Goal: Information Seeking & Learning: Check status

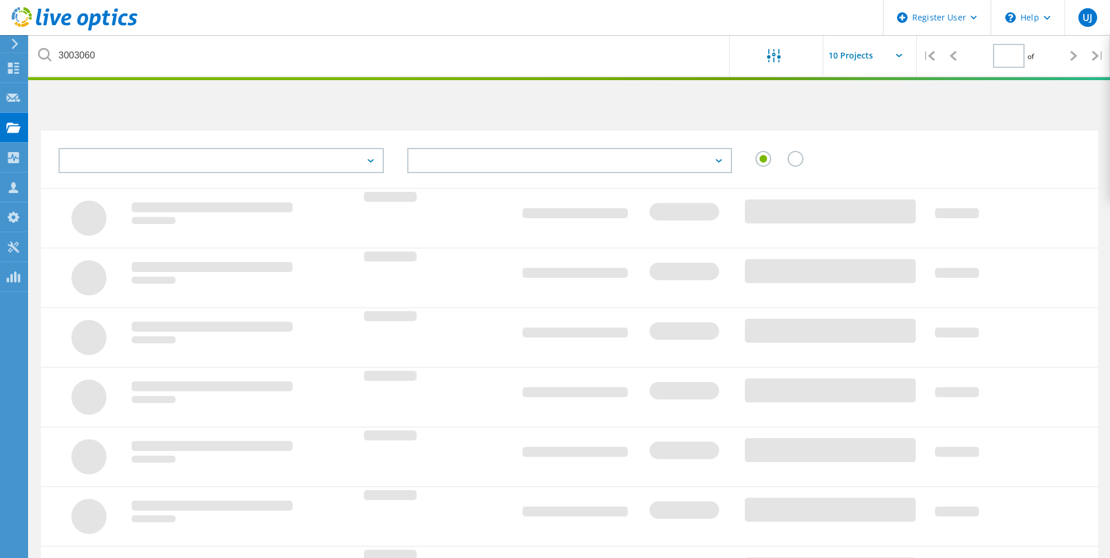
type input "1"
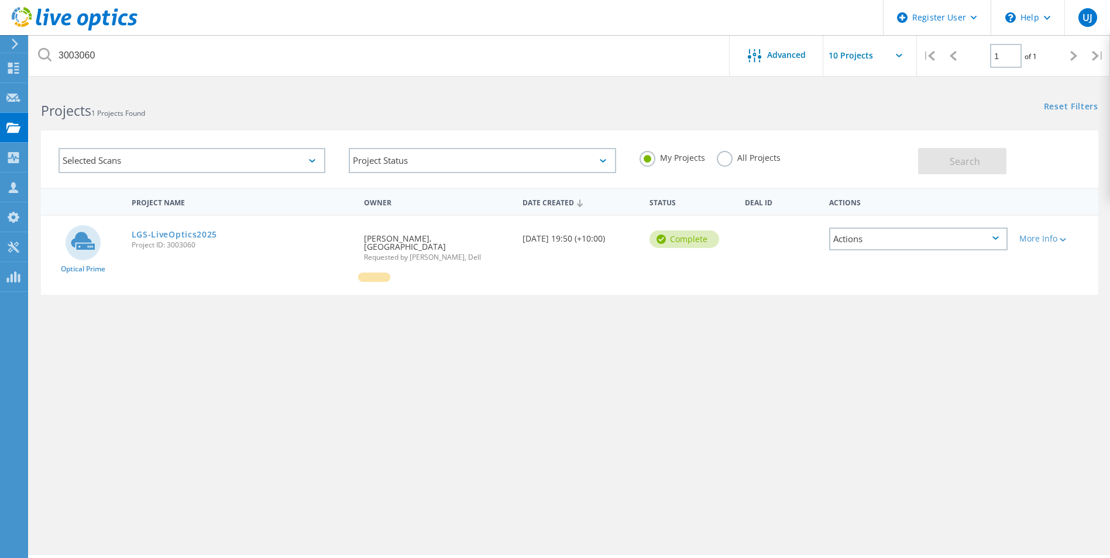
click at [6, 42] on div at bounding box center [13, 44] width 18 height 11
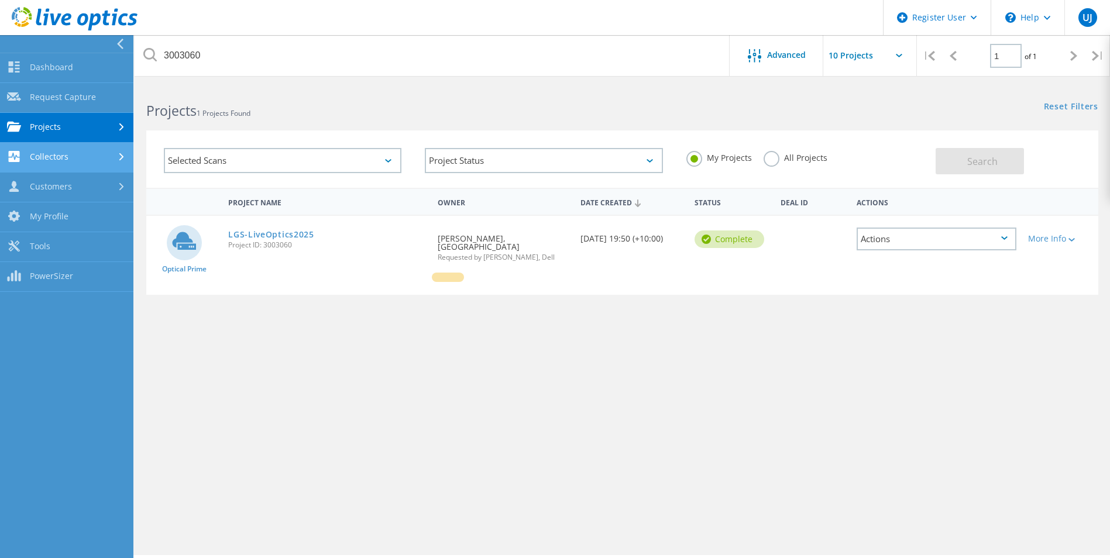
click at [88, 151] on link "Collectors" at bounding box center [66, 158] width 133 height 30
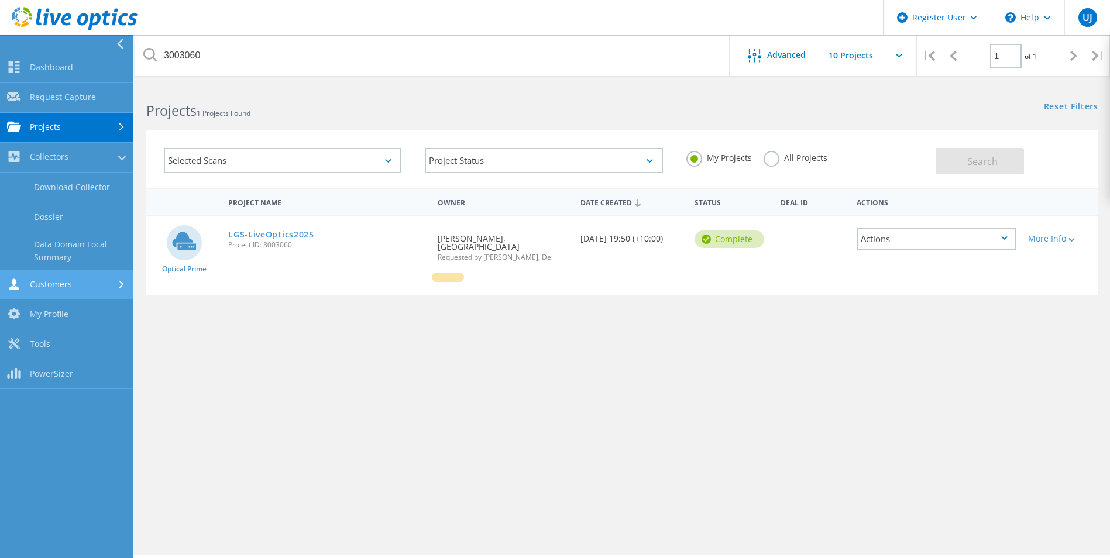
click at [91, 276] on link "Customers" at bounding box center [66, 285] width 133 height 30
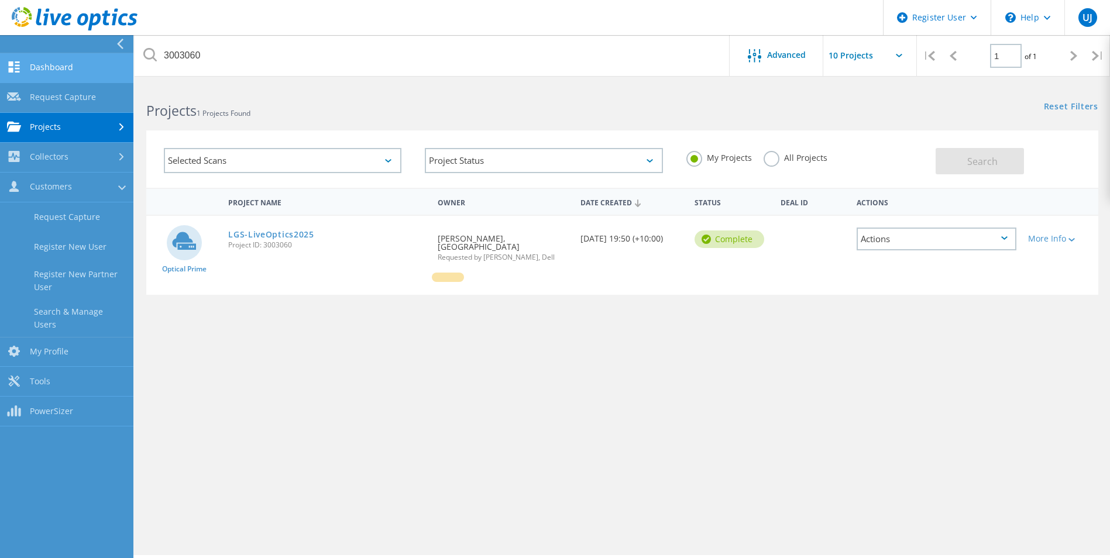
click at [74, 66] on link "Dashboard" at bounding box center [66, 68] width 133 height 30
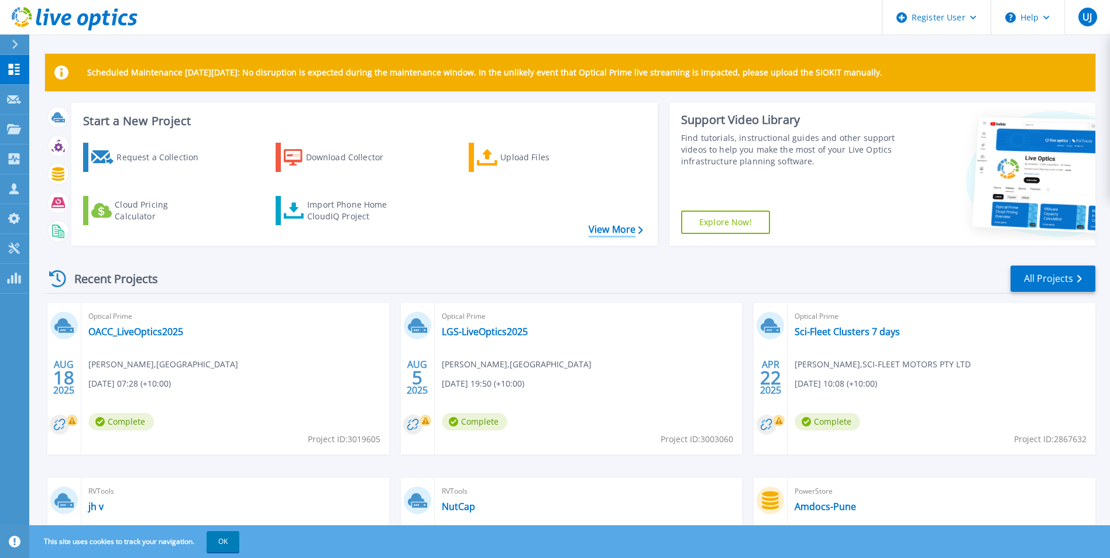
click at [615, 232] on link "View More" at bounding box center [616, 229] width 54 height 11
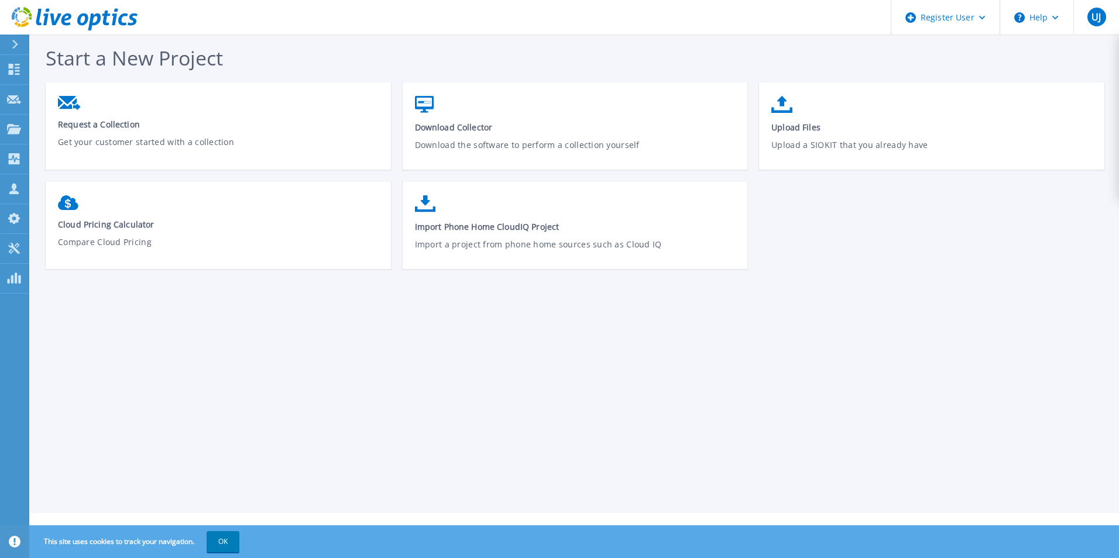
click at [19, 47] on div at bounding box center [20, 45] width 19 height 20
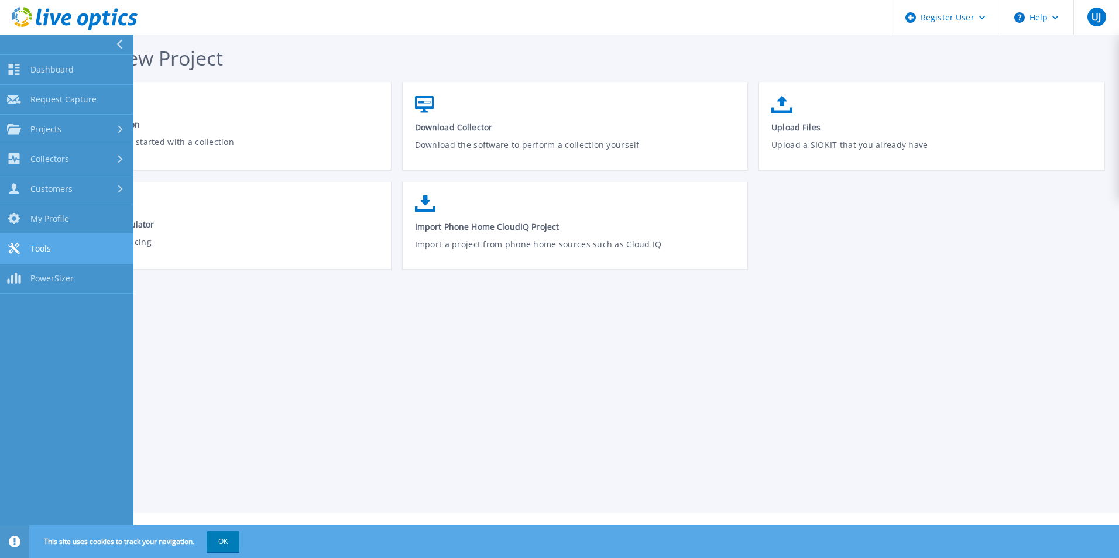
click at [65, 251] on link "Tools Tools" at bounding box center [66, 249] width 133 height 30
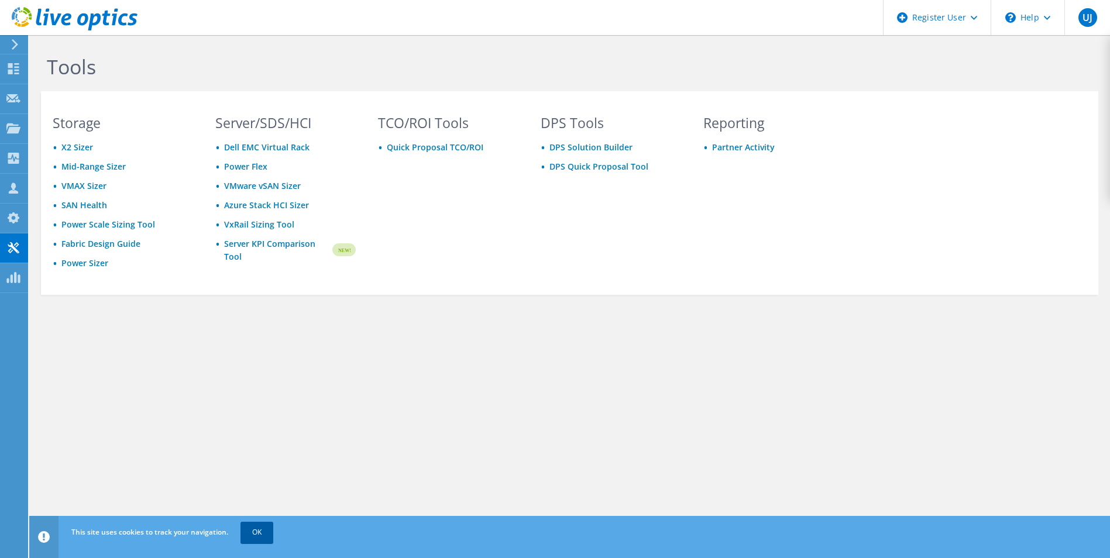
click at [249, 539] on link "OK" at bounding box center [257, 532] width 33 height 21
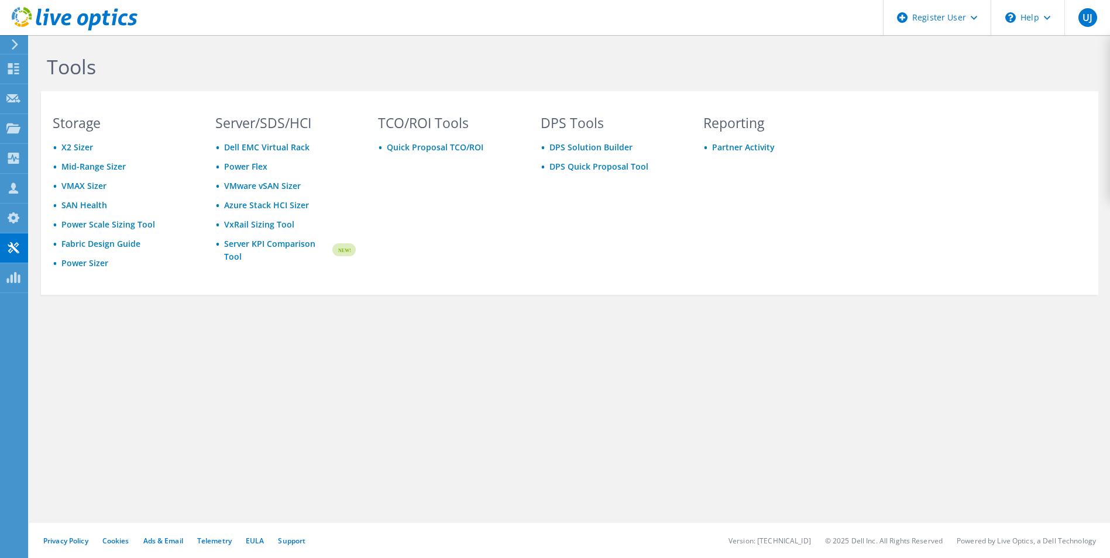
click at [243, 433] on div "Tools Storage X2 Sizer Mid-Range Sizer VMAX Sizer SAN Health Power Scale Sizing…" at bounding box center [569, 296] width 1081 height 523
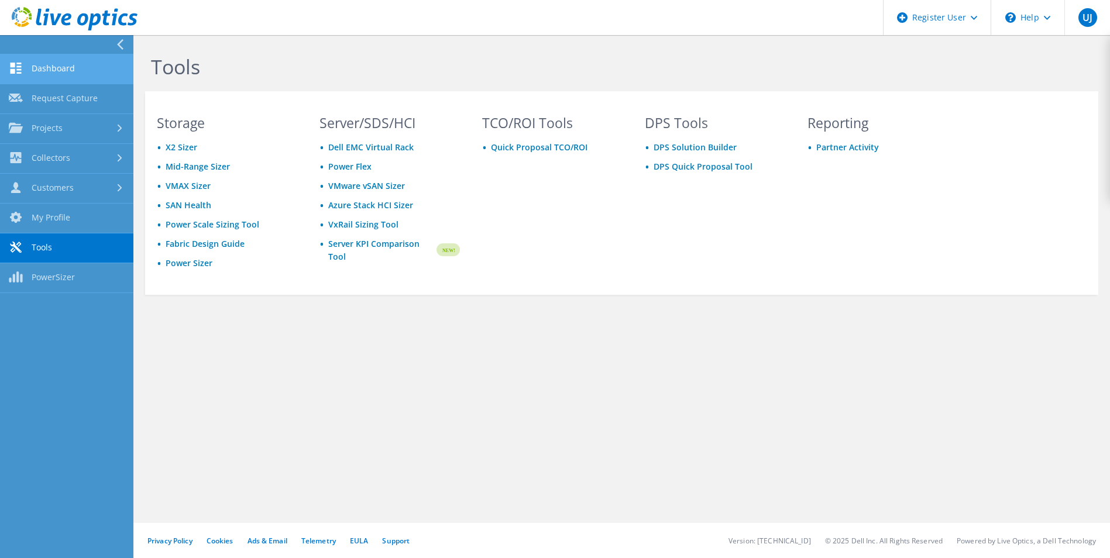
click at [74, 82] on link "Dashboard" at bounding box center [66, 69] width 133 height 30
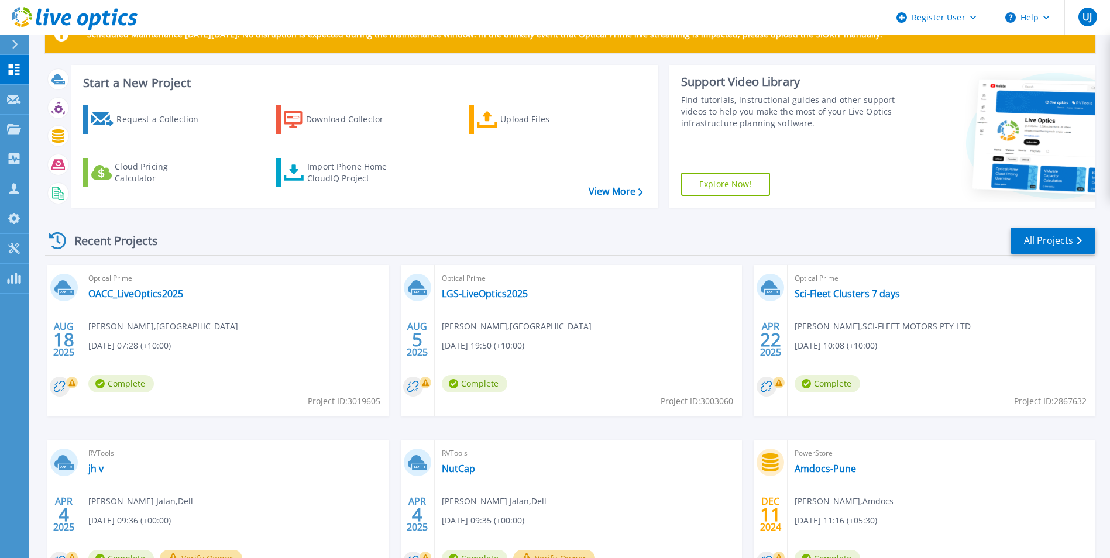
scroll to position [117, 0]
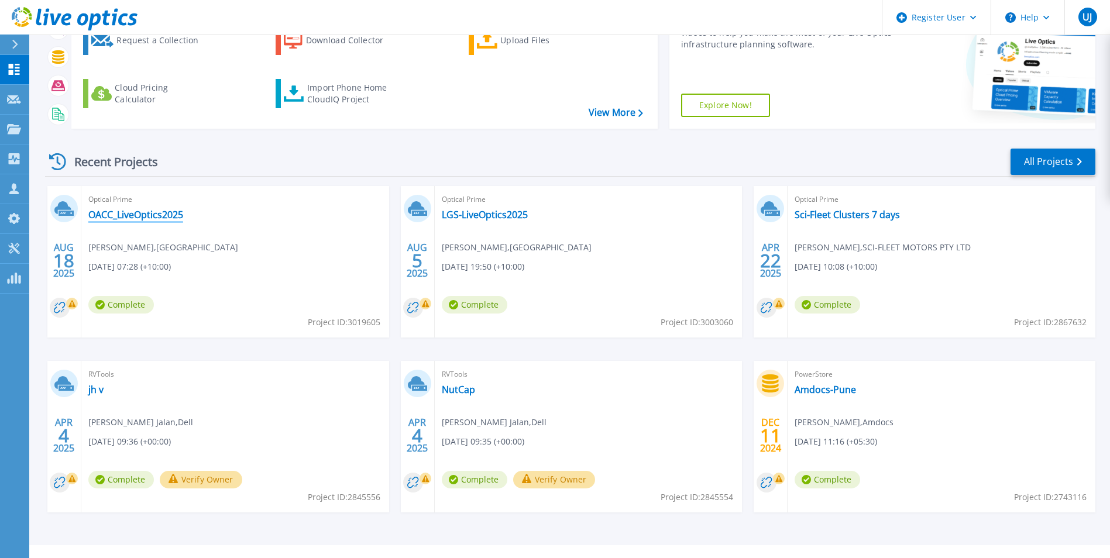
click at [174, 216] on link "OACC_LiveOptics2025" at bounding box center [135, 215] width 95 height 12
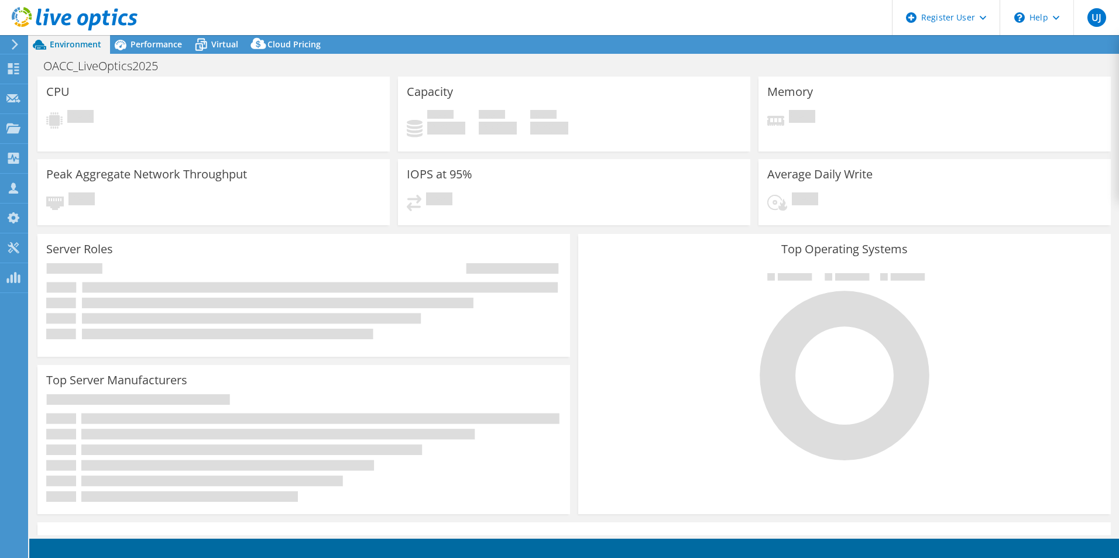
select select "[GEOGRAPHIC_DATA]"
select select "AUD"
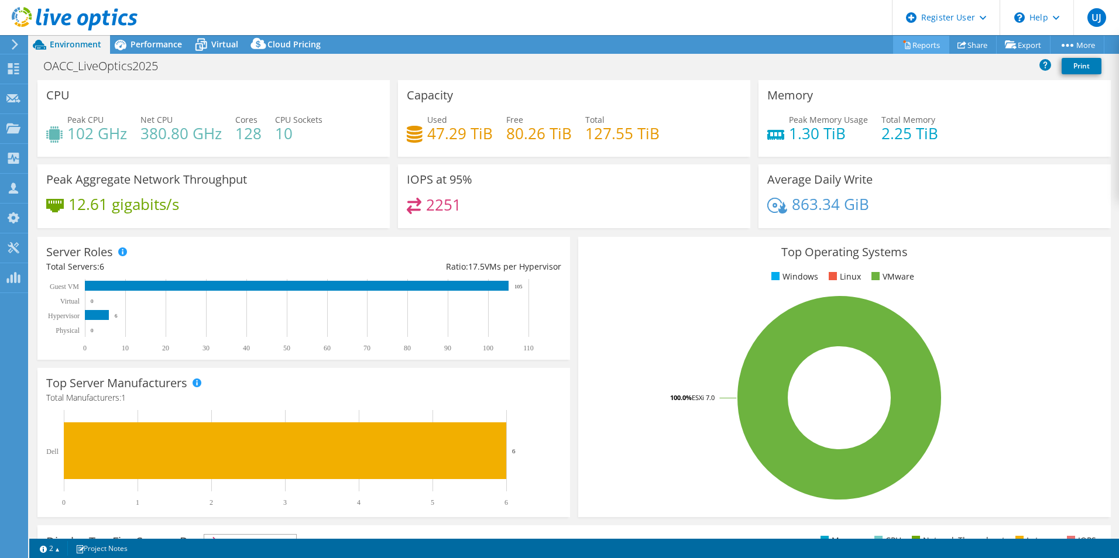
click at [909, 48] on link "Reports" at bounding box center [921, 45] width 56 height 18
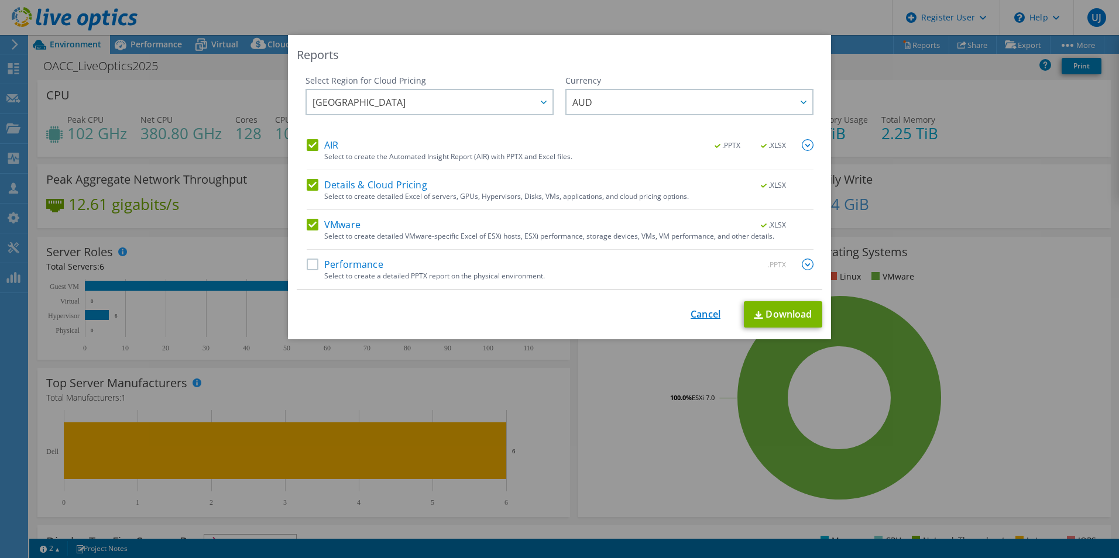
click at [712, 319] on link "Cancel" at bounding box center [706, 314] width 30 height 11
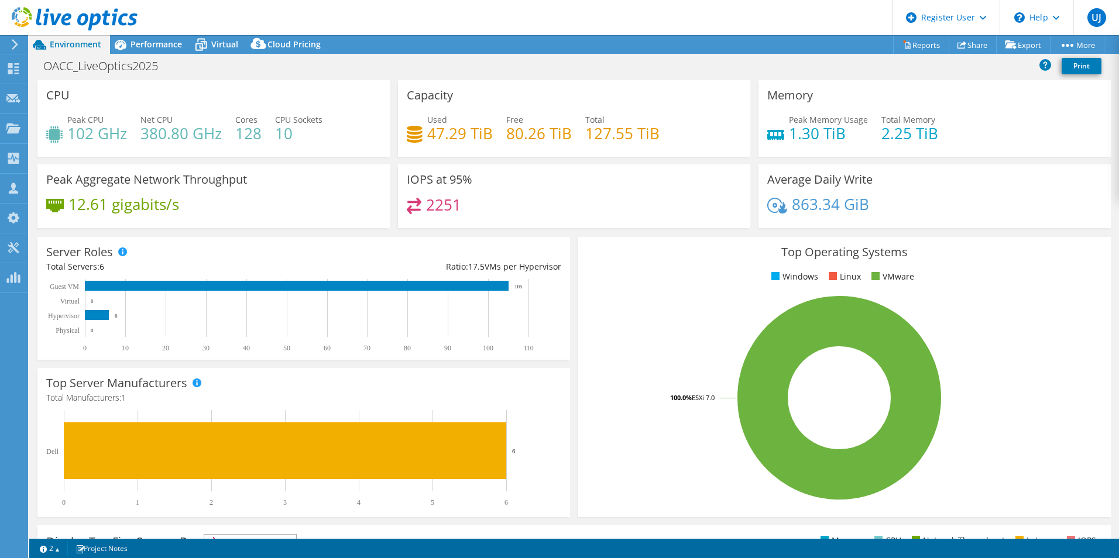
click at [59, 42] on span "Environment" at bounding box center [76, 44] width 52 height 11
click at [62, 8] on icon at bounding box center [75, 19] width 126 height 24
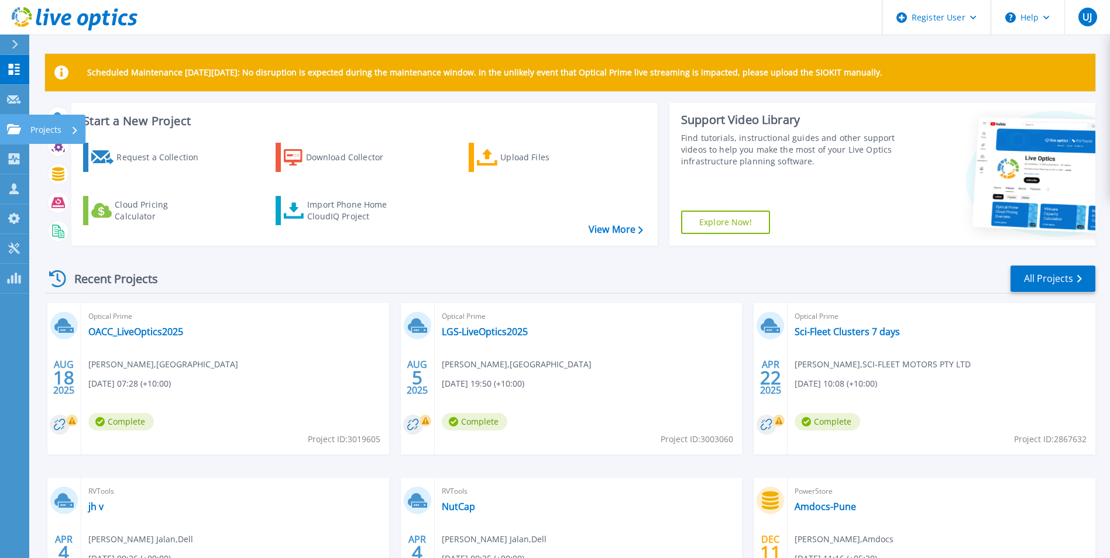
click at [11, 137] on link "Projects Projects" at bounding box center [14, 130] width 29 height 30
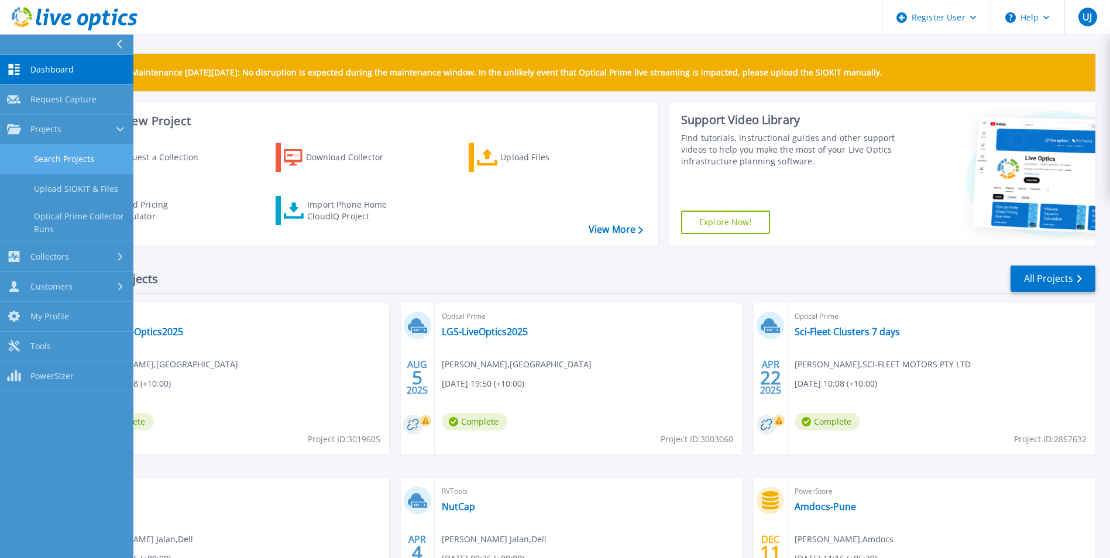
click at [62, 149] on link "Search Projects" at bounding box center [66, 160] width 133 height 30
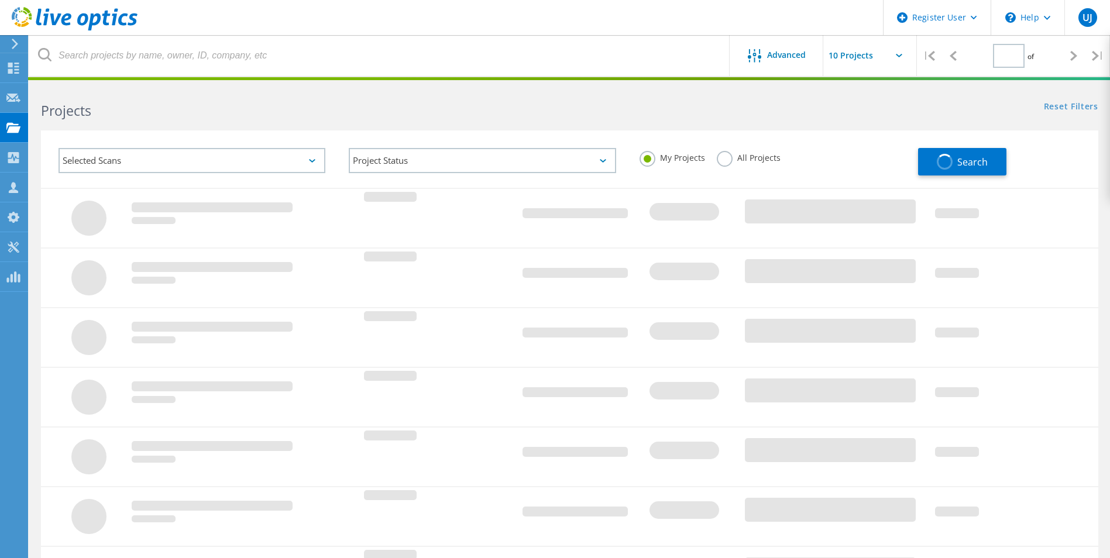
type input "1"
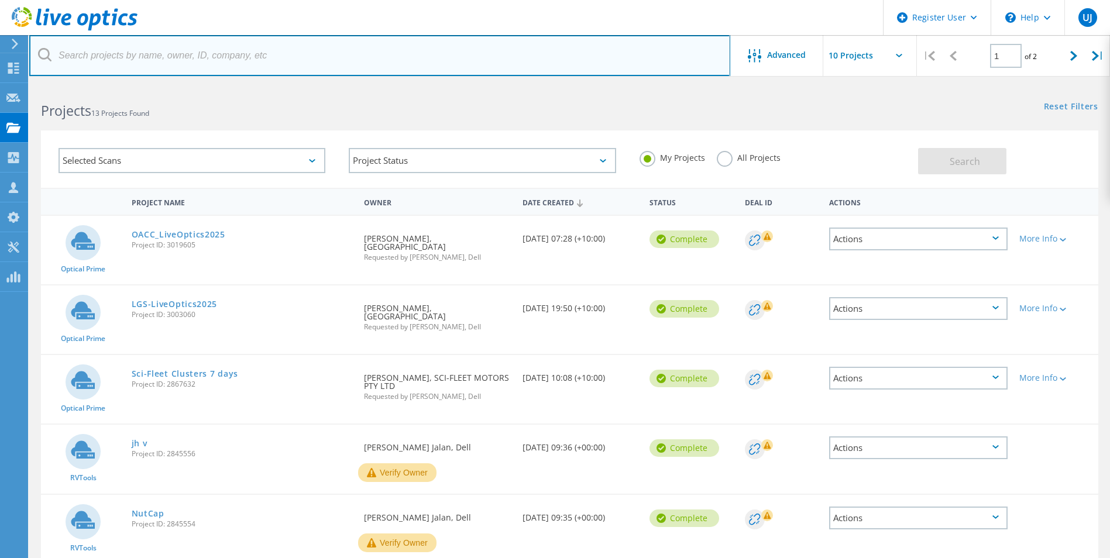
click at [254, 58] on input "text" at bounding box center [379, 55] width 701 height 41
paste input "000120203497"
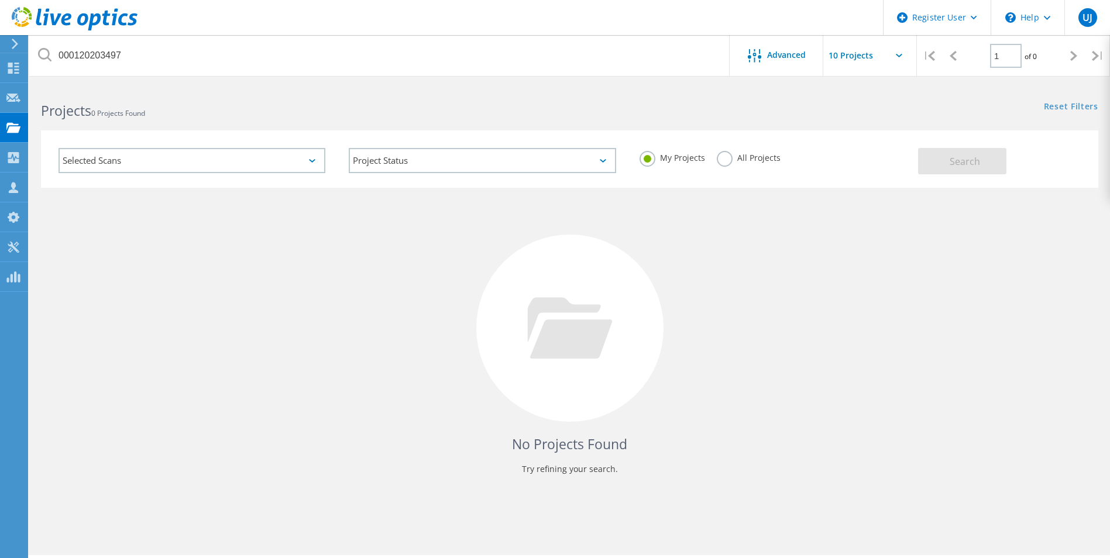
click at [723, 159] on label "All Projects" at bounding box center [749, 156] width 64 height 11
click at [0, 0] on input "All Projects" at bounding box center [0, 0] width 0 height 0
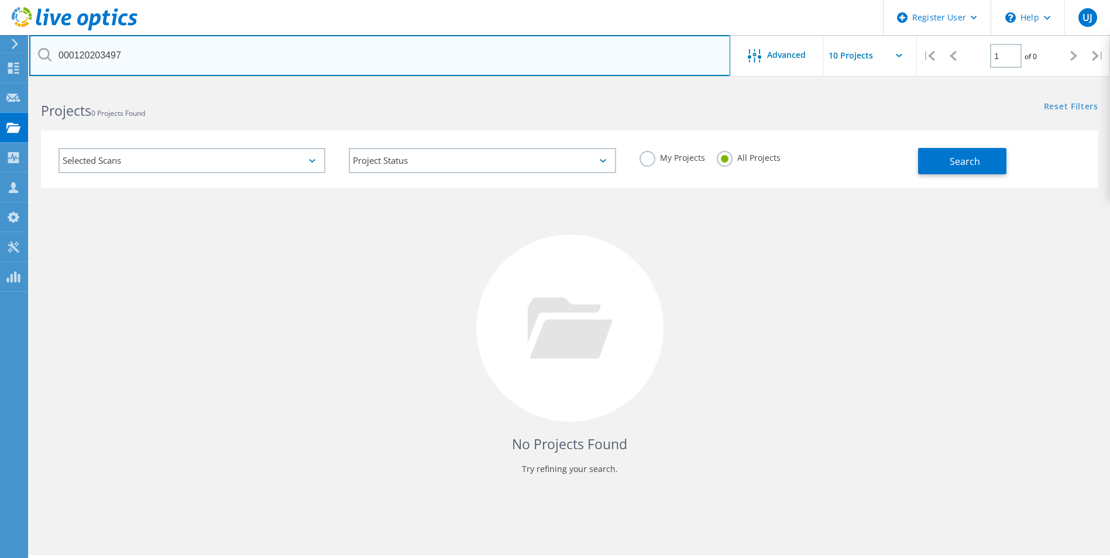
drag, startPoint x: 296, startPoint y: 59, endPoint x: 303, endPoint y: 60, distance: 7.1
click at [296, 59] on input "000120203497" at bounding box center [379, 55] width 701 height 41
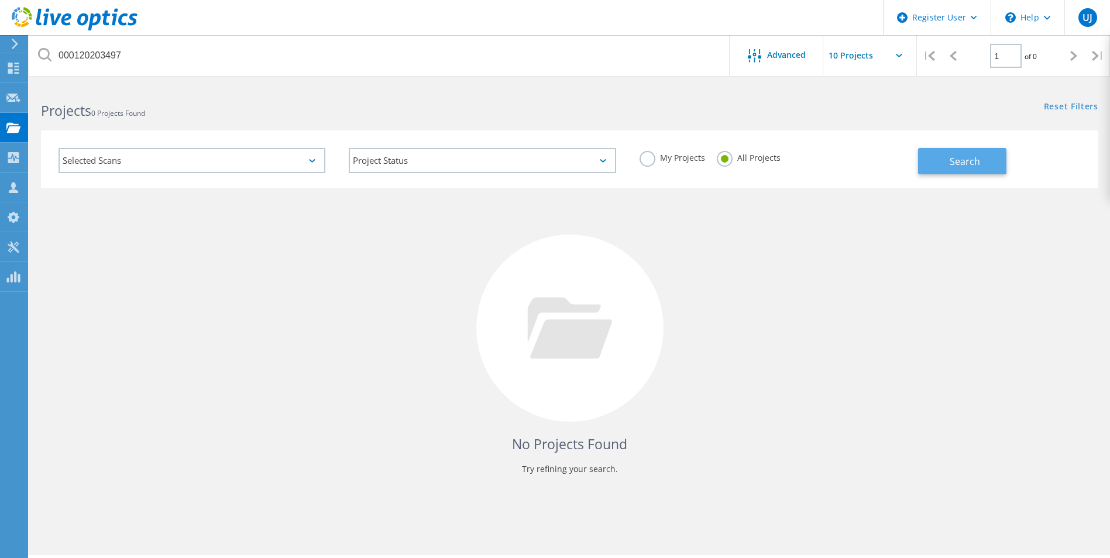
click at [948, 168] on button "Search" at bounding box center [962, 161] width 88 height 26
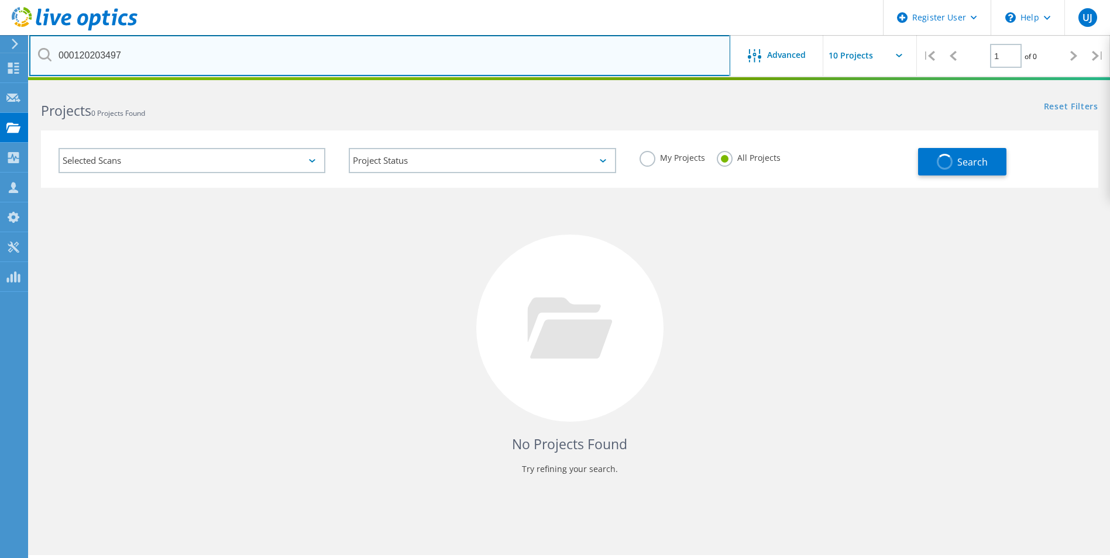
click at [176, 54] on input "000120203497" at bounding box center [379, 55] width 701 height 41
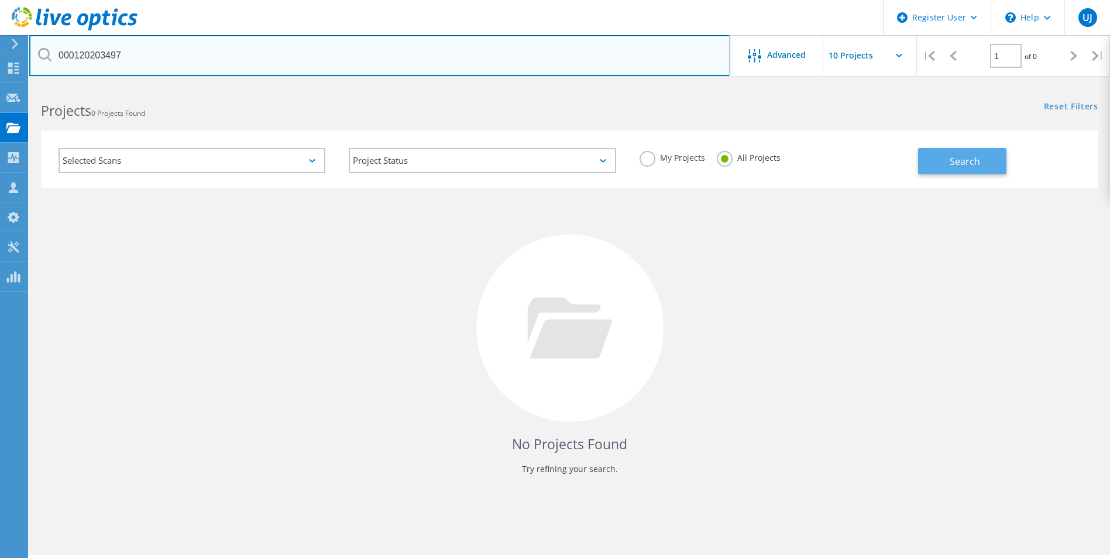
type input "000120203497"
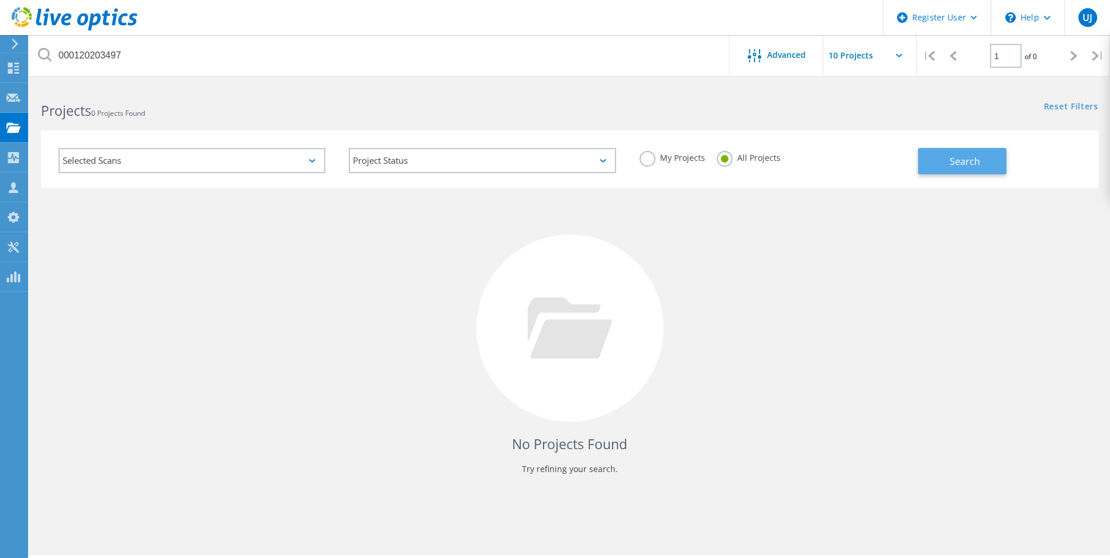
click at [941, 159] on button "Search" at bounding box center [962, 161] width 88 height 26
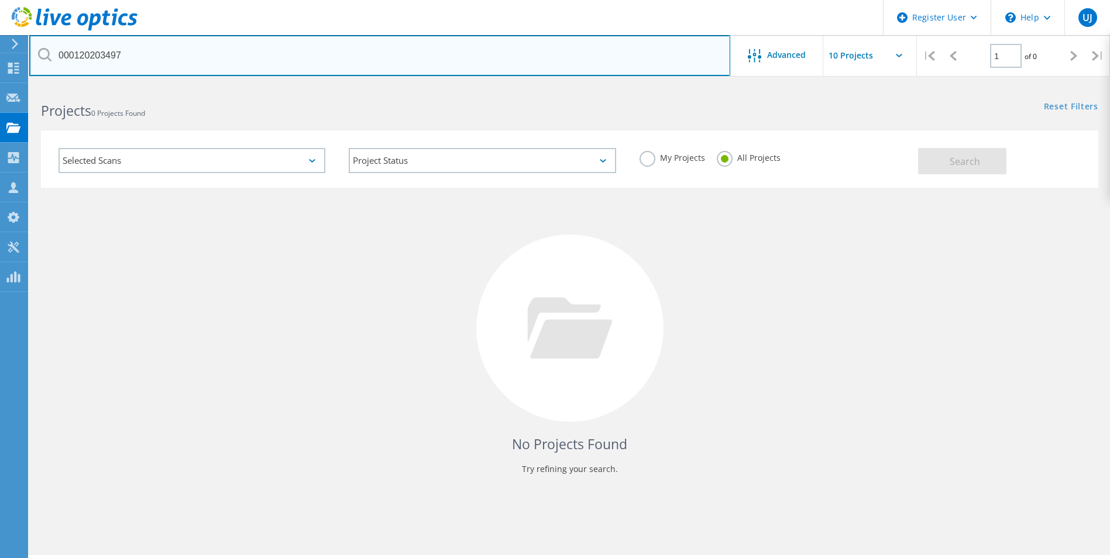
drag, startPoint x: 463, startPoint y: 69, endPoint x: 421, endPoint y: 59, distance: 42.9
click at [463, 69] on input "000120203497" at bounding box center [379, 55] width 701 height 41
drag, startPoint x: 411, startPoint y: 57, endPoint x: 8, endPoint y: 13, distance: 405.7
click at [8, 85] on div "Register User \n Help Explore Helpful Articles Contact Support UJ Dell User [PE…" at bounding box center [555, 338] width 1110 height 506
type input "]"
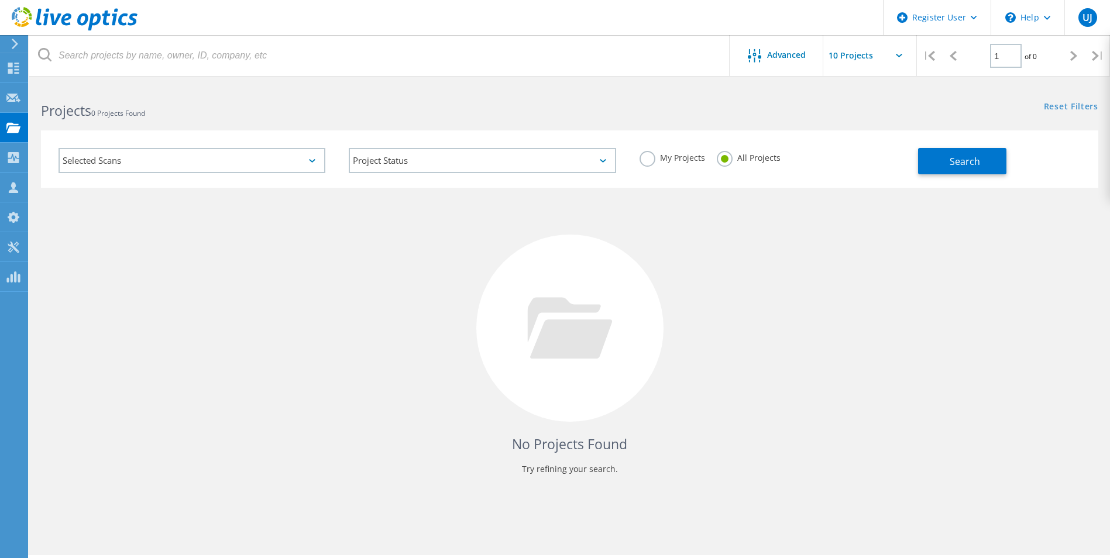
click at [240, 102] on h2 "Projects 0 Projects Found" at bounding box center [299, 110] width 517 height 19
click at [20, 72] on icon at bounding box center [13, 68] width 14 height 11
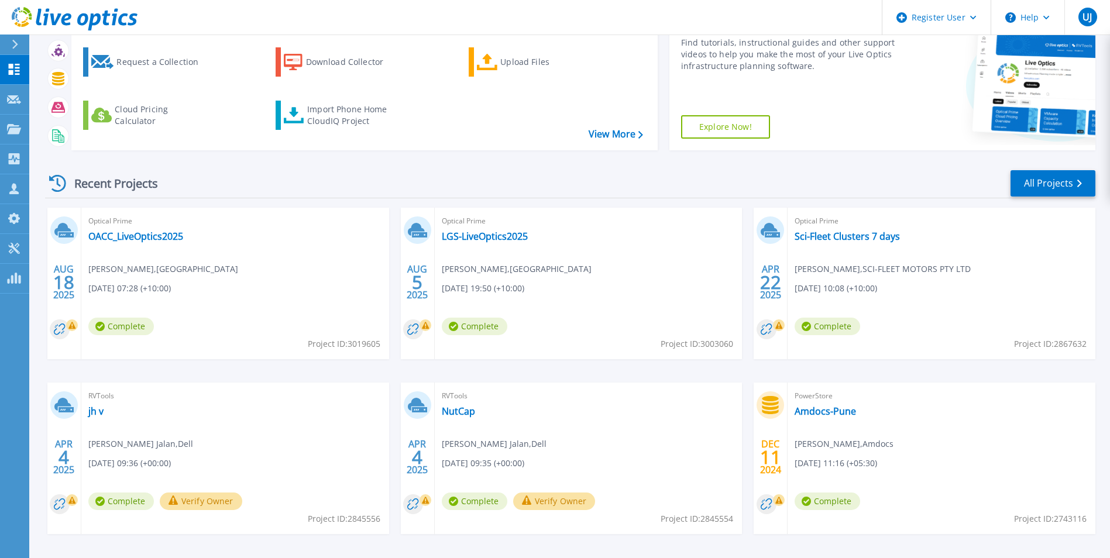
scroll to position [81, 0]
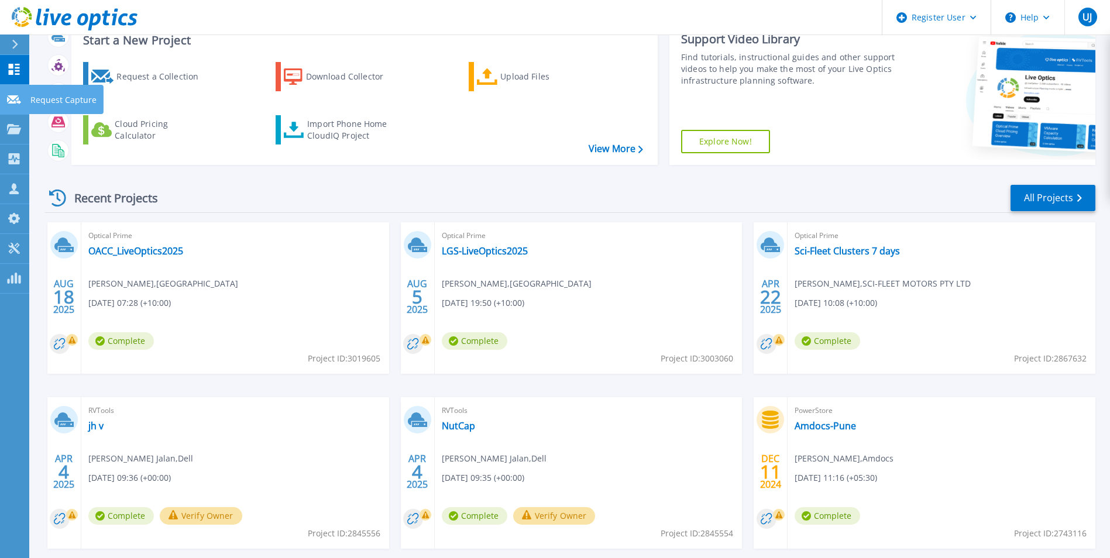
click at [15, 93] on link "Request Capture Request Capture" at bounding box center [14, 100] width 29 height 30
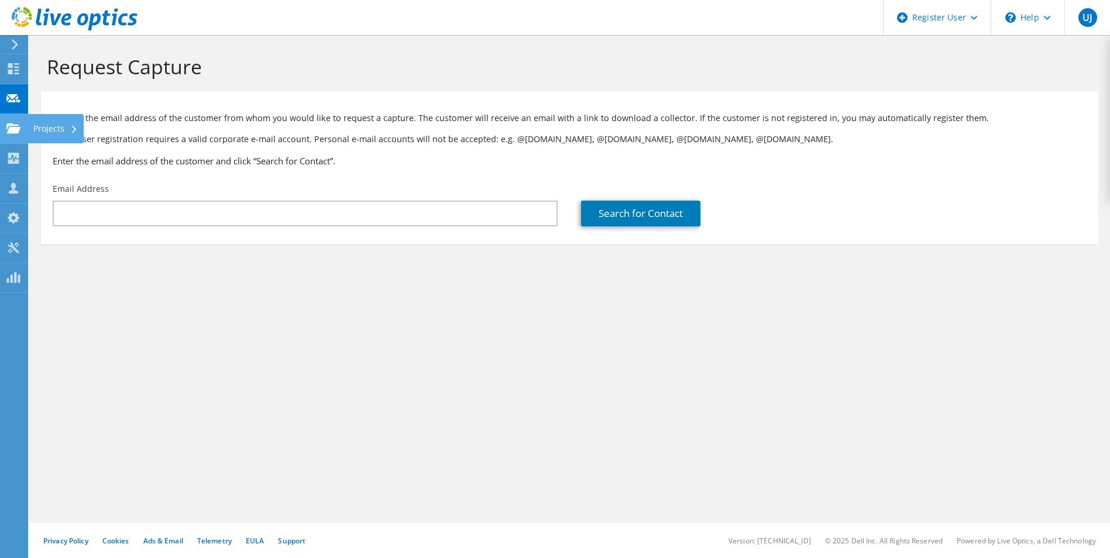
click at [19, 133] on icon at bounding box center [13, 128] width 14 height 11
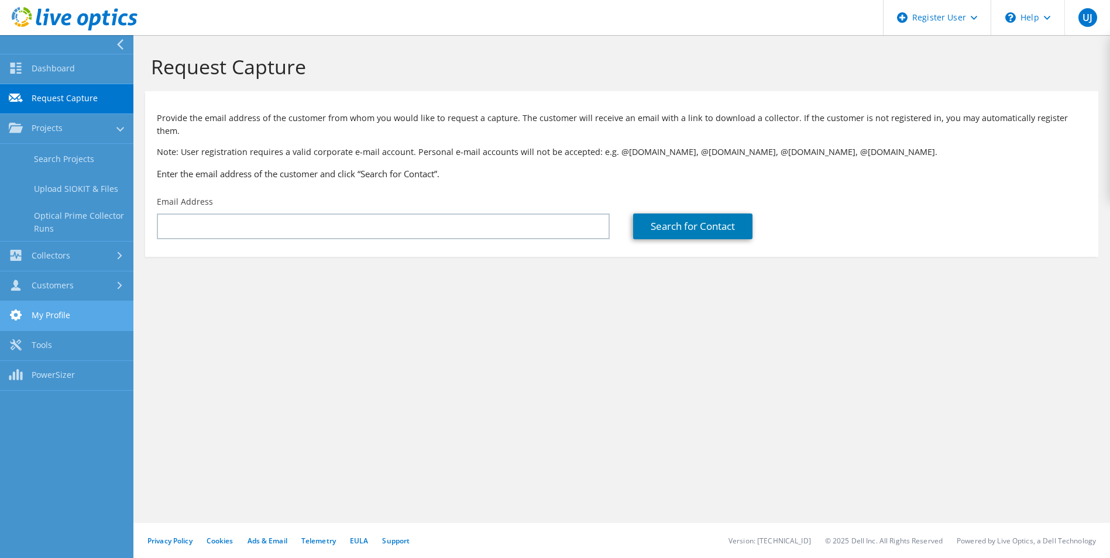
click at [40, 315] on link "My Profile" at bounding box center [66, 316] width 133 height 30
